Goal: Task Accomplishment & Management: Use online tool/utility

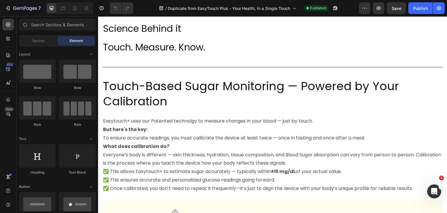
scroll to position [175, 0]
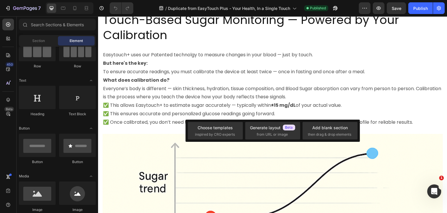
scroll to position [87, 0]
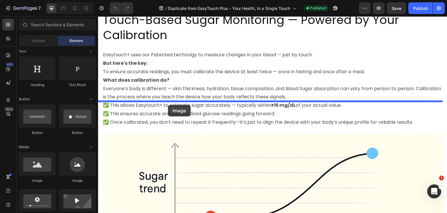
drag, startPoint x: 132, startPoint y: 185, endPoint x: 168, endPoint y: 105, distance: 87.7
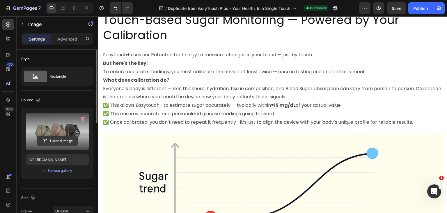
click at [56, 141] on input "file" at bounding box center [57, 141] width 40 height 10
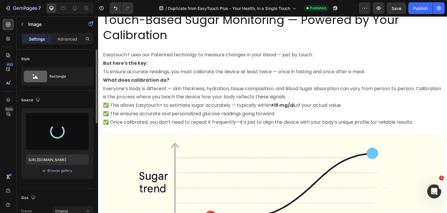
type input "[URL][DOMAIN_NAME]"
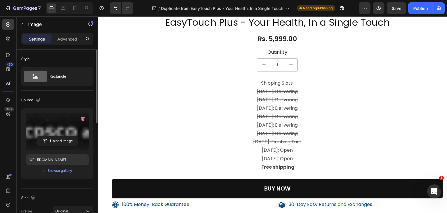
scroll to position [1019, 0]
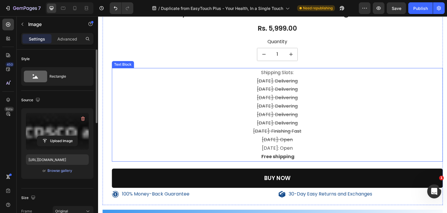
click at [305, 145] on p "[DATE]: Open" at bounding box center [277, 148] width 330 height 8
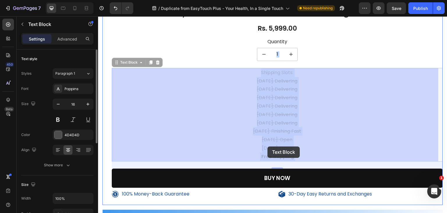
drag, startPoint x: 247, startPoint y: 147, endPoint x: 267, endPoint y: 146, distance: 19.8
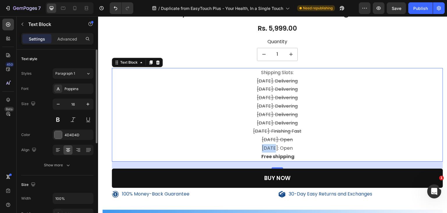
click at [254, 147] on p "[DATE]: Open" at bounding box center [277, 148] width 330 height 8
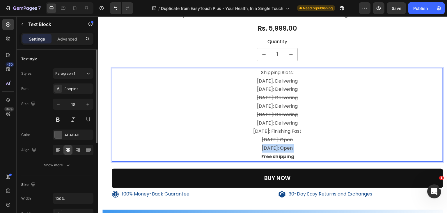
click at [254, 147] on p "[DATE]: Open" at bounding box center [277, 148] width 330 height 8
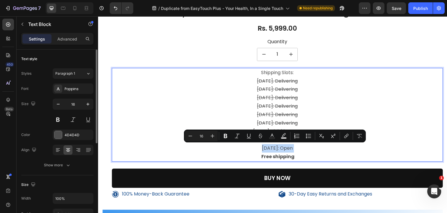
click at [305, 148] on p "[DATE]: Open" at bounding box center [277, 148] width 330 height 8
click at [307, 148] on p "[DATE]: Open" at bounding box center [277, 148] width 330 height 8
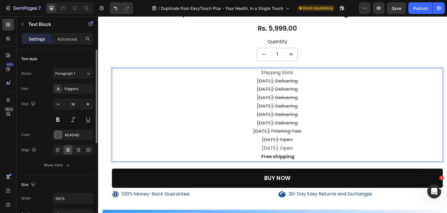
click at [389, 111] on p "[DATE]: Delivering" at bounding box center [277, 114] width 330 height 8
drag, startPoint x: 248, startPoint y: 147, endPoint x: 305, endPoint y: 147, distance: 56.2
click at [305, 147] on p "[DATE]: Open" at bounding box center [277, 148] width 330 height 8
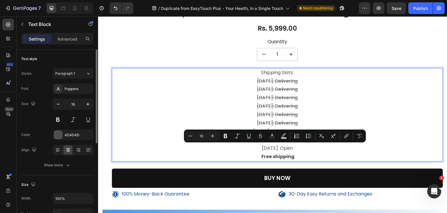
copy p "[DATE]: Open"
click at [303, 147] on p "[DATE]: Open" at bounding box center [277, 148] width 330 height 8
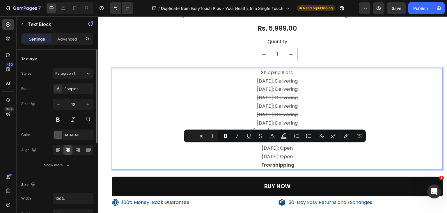
drag, startPoint x: 248, startPoint y: 147, endPoint x: 303, endPoint y: 148, distance: 55.3
click at [303, 148] on p "[DATE]: Open" at bounding box center [277, 148] width 330 height 8
click at [261, 135] on icon "Editor contextual toolbar" at bounding box center [261, 136] width 6 height 6
click at [256, 157] on p "[DATE]: Open" at bounding box center [277, 156] width 330 height 8
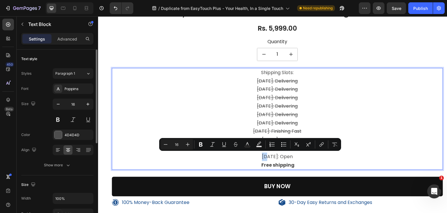
drag, startPoint x: 253, startPoint y: 157, endPoint x: 248, endPoint y: 156, distance: 4.7
click at [248, 156] on p "[DATE]: Open" at bounding box center [277, 156] width 330 height 8
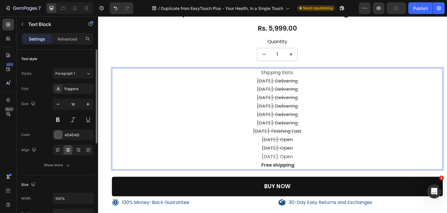
click at [273, 155] on p "[DATE]: Open" at bounding box center [277, 156] width 330 height 8
drag, startPoint x: 275, startPoint y: 157, endPoint x: 272, endPoint y: 156, distance: 2.9
click at [272, 156] on p "[DATE]: Open" at bounding box center [277, 156] width 330 height 8
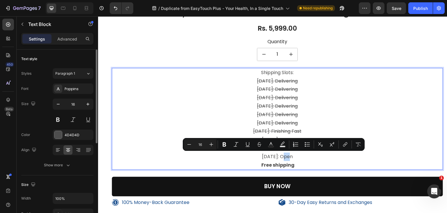
click at [274, 156] on p "[DATE]: Open" at bounding box center [277, 156] width 330 height 8
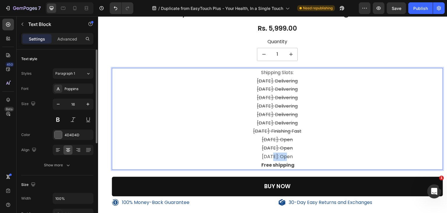
drag, startPoint x: 273, startPoint y: 156, endPoint x: 258, endPoint y: 157, distance: 15.4
click at [258, 157] on p "[DATE]: Open" at bounding box center [277, 156] width 330 height 8
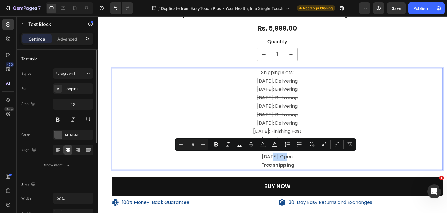
click at [267, 156] on p "[DATE]: Open" at bounding box center [277, 156] width 330 height 8
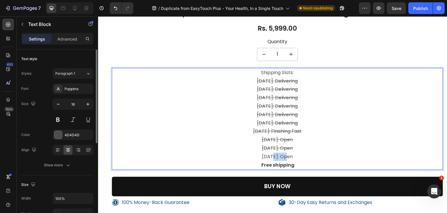
drag, startPoint x: 259, startPoint y: 156, endPoint x: 274, endPoint y: 156, distance: 15.1
click at [274, 156] on p "[DATE]: Open" at bounding box center [277, 156] width 330 height 8
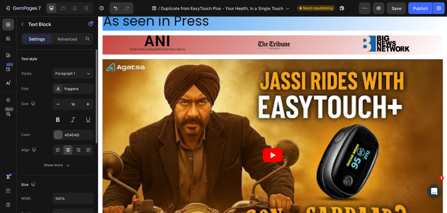
scroll to position [961, 0]
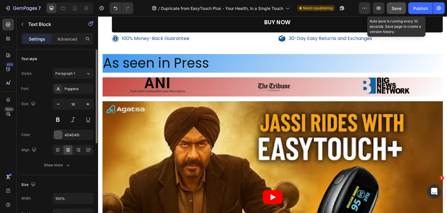
click at [396, 9] on span "Save" at bounding box center [397, 8] width 10 height 5
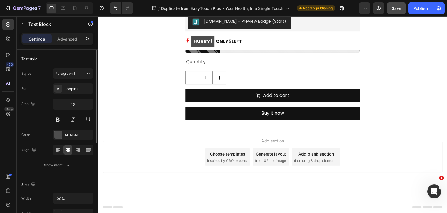
scroll to position [3433, 0]
click at [270, 131] on icon at bounding box center [272, 129] width 5 height 5
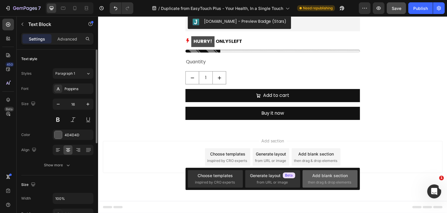
click at [310, 176] on div "Add blank section then drag & drop elements" at bounding box center [330, 178] width 44 height 13
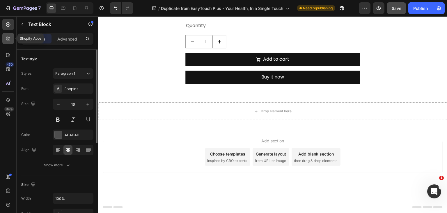
click at [7, 38] on icon at bounding box center [8, 39] width 6 height 6
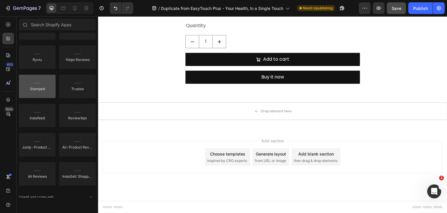
scroll to position [0, 0]
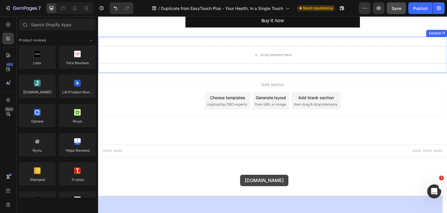
drag, startPoint x: 137, startPoint y: 106, endPoint x: 240, endPoint y: 174, distance: 124.2
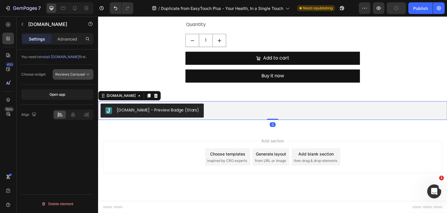
click at [82, 75] on span "Reviews Carousel" at bounding box center [70, 74] width 30 height 4
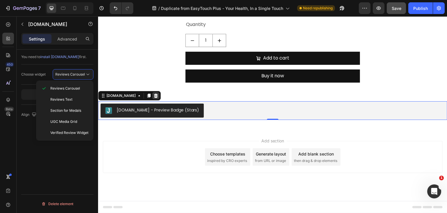
click at [153, 98] on icon at bounding box center [155, 95] width 5 height 5
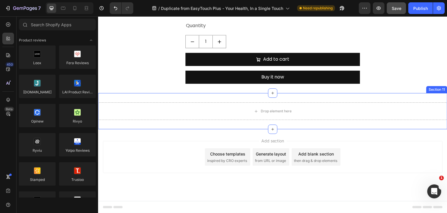
click at [390, 129] on div "Drop element here Section 11" at bounding box center [272, 111] width 349 height 36
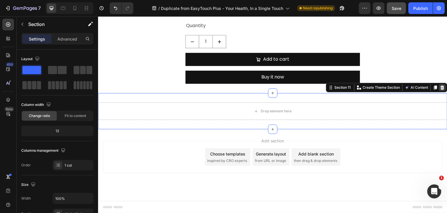
click at [441, 89] on icon at bounding box center [443, 87] width 4 height 4
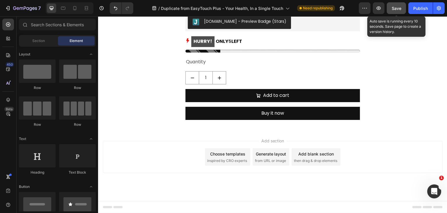
drag, startPoint x: 401, startPoint y: 12, endPoint x: 299, endPoint y: 17, distance: 101.4
click at [401, 12] on button "Save" at bounding box center [396, 8] width 19 height 12
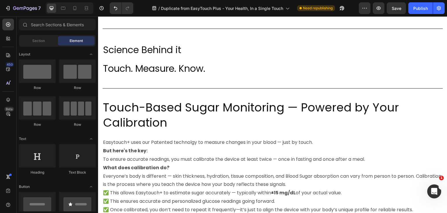
scroll to position [146, 0]
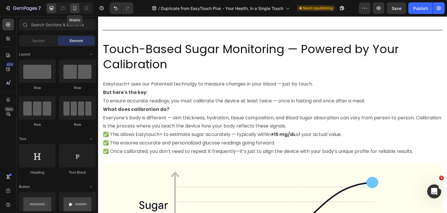
click at [77, 9] on icon at bounding box center [75, 8] width 6 height 6
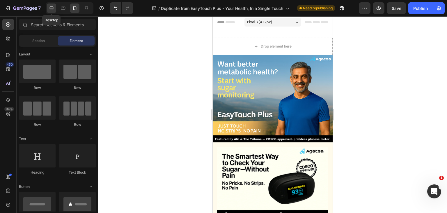
click at [53, 8] on icon at bounding box center [52, 8] width 4 height 4
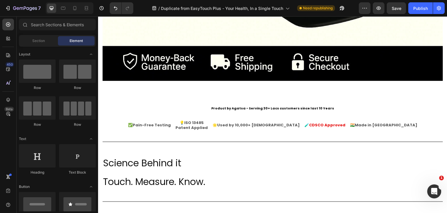
scroll to position [408, 0]
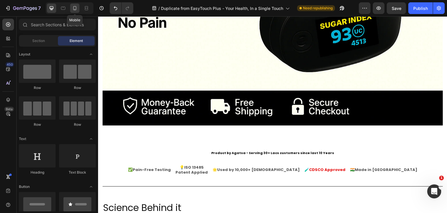
click at [77, 11] on div at bounding box center [74, 7] width 9 height 9
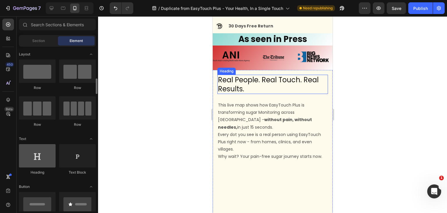
scroll to position [58, 0]
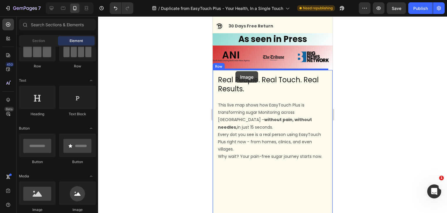
drag, startPoint x: 252, startPoint y: 209, endPoint x: 235, endPoint y: 71, distance: 138.7
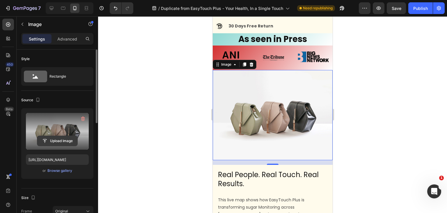
click at [57, 139] on input "file" at bounding box center [57, 141] width 40 height 10
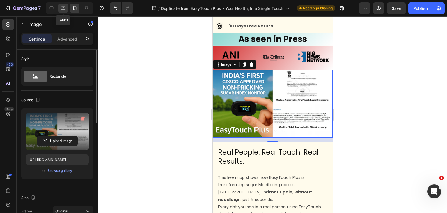
click at [65, 8] on icon at bounding box center [63, 8] width 4 height 3
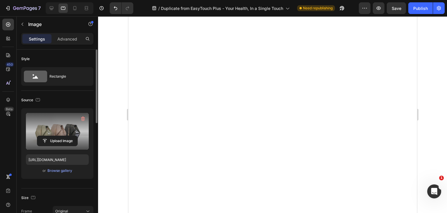
scroll to position [1210, 0]
click at [52, 8] on icon at bounding box center [52, 8] width 4 height 4
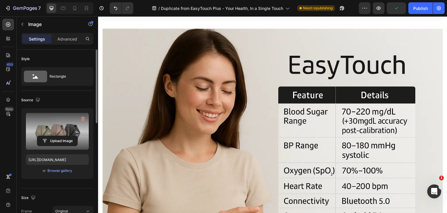
scroll to position [2325, 0]
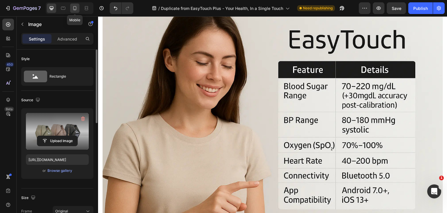
click at [75, 9] on icon at bounding box center [75, 8] width 6 height 6
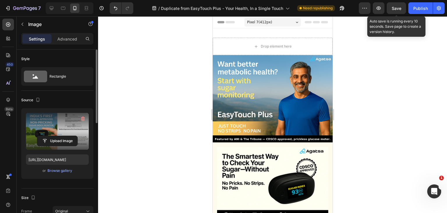
click at [400, 8] on span "Save" at bounding box center [397, 8] width 10 height 5
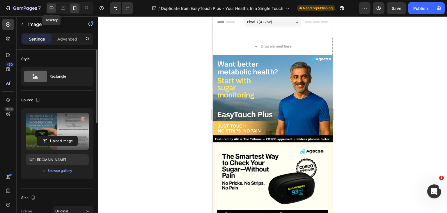
click at [55, 10] on div at bounding box center [51, 7] width 9 height 9
type input "[URL][DOMAIN_NAME]"
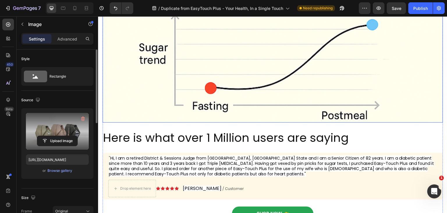
scroll to position [815, 0]
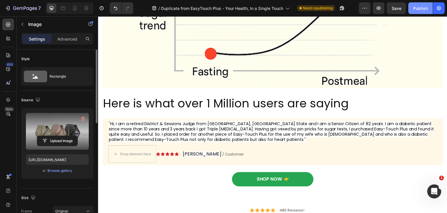
click at [418, 8] on div "Publish" at bounding box center [420, 8] width 15 height 6
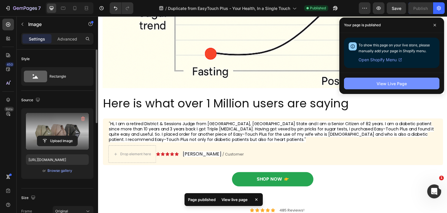
click at [396, 85] on div "View Live Page" at bounding box center [392, 83] width 30 height 6
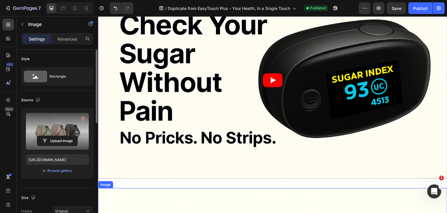
scroll to position [1776, 0]
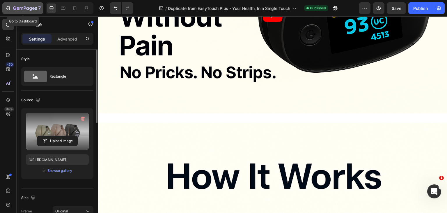
click at [6, 5] on div "7" at bounding box center [23, 8] width 36 height 7
